Goal: Information Seeking & Learning: Check status

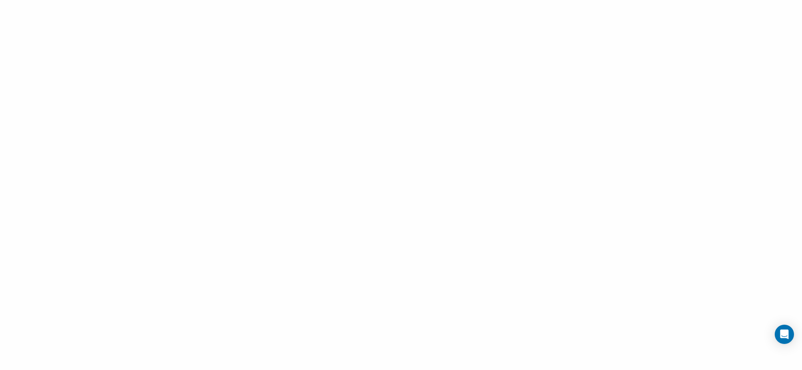
drag, startPoint x: 0, startPoint y: 0, endPoint x: 107, endPoint y: 28, distance: 110.7
click at [107, 28] on div at bounding box center [401, 185] width 802 height 370
